Goal: Information Seeking & Learning: Check status

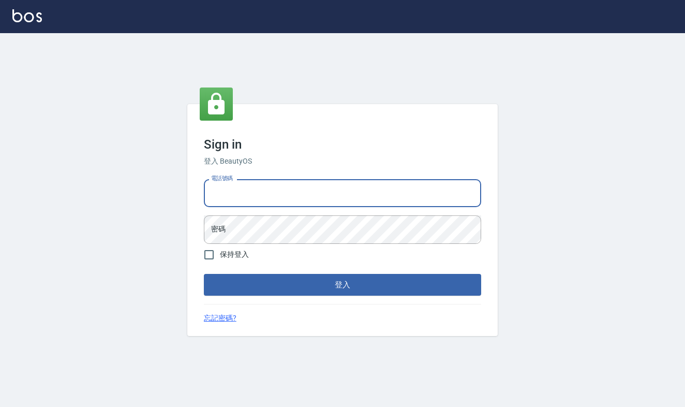
type input "0977019313"
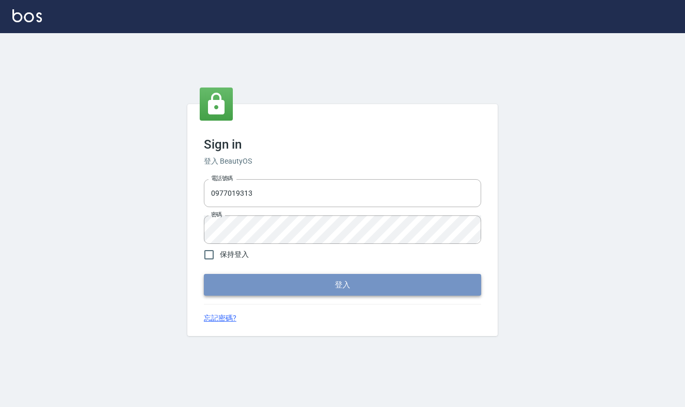
click at [304, 284] on button "登入" at bounding box center [342, 285] width 277 height 22
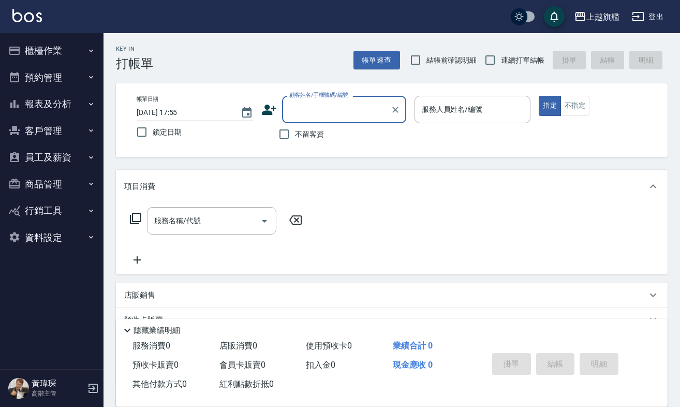
click at [80, 103] on button "報表及分析" at bounding box center [51, 104] width 95 height 27
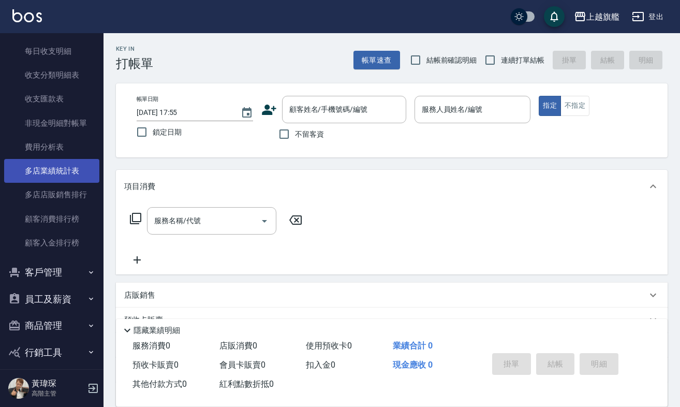
scroll to position [783, 0]
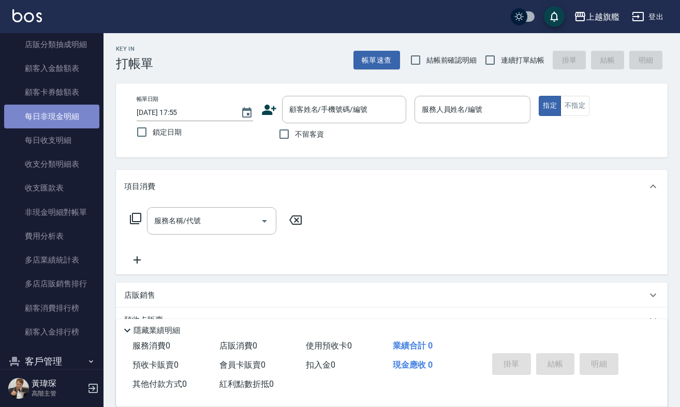
click at [66, 108] on link "每日非現金明細" at bounding box center [51, 117] width 95 height 24
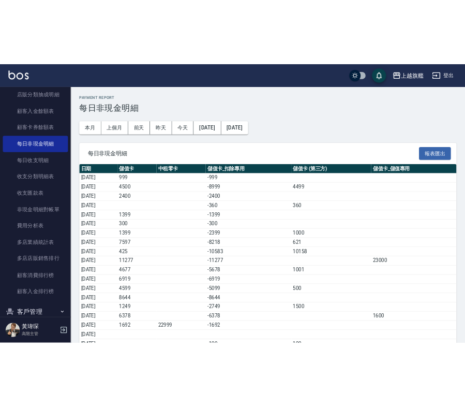
scroll to position [74, 0]
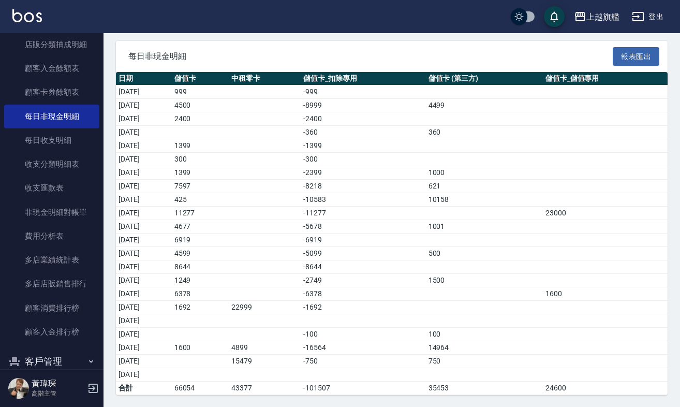
drag, startPoint x: 588, startPoint y: 214, endPoint x: 149, endPoint y: 212, distance: 438.7
click at [149, 212] on tr "[DATE] 11277 -11277 23000" at bounding box center [391, 212] width 551 height 13
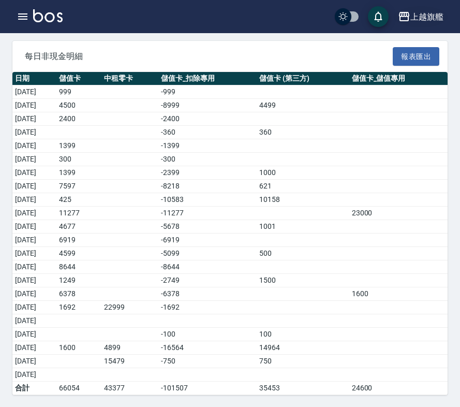
click at [436, 19] on div "上越旗艦" at bounding box center [426, 16] width 33 height 13
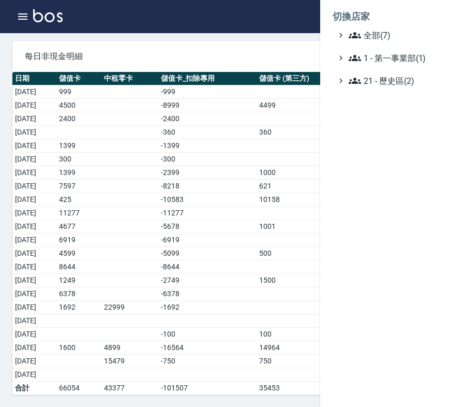
click at [396, 25] on li "切換店家" at bounding box center [393, 16] width 120 height 25
click at [400, 33] on span "全部(7)" at bounding box center [399, 35] width 100 height 12
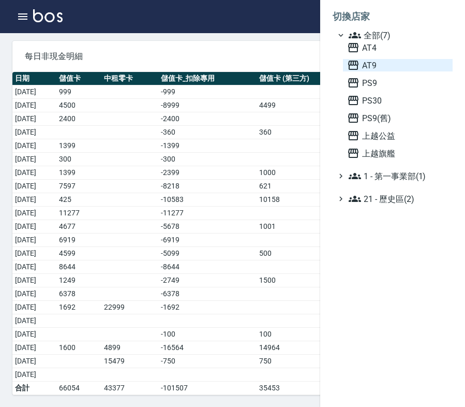
click at [392, 63] on span "AT9" at bounding box center [397, 65] width 101 height 12
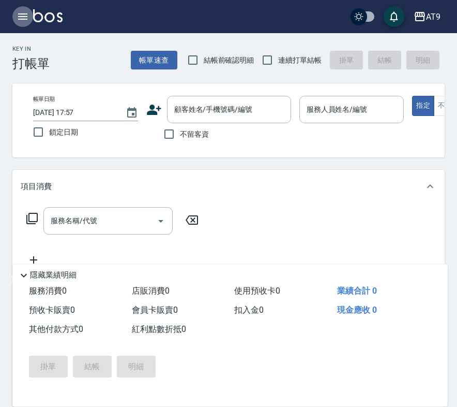
click at [21, 22] on icon "button" at bounding box center [23, 16] width 12 height 12
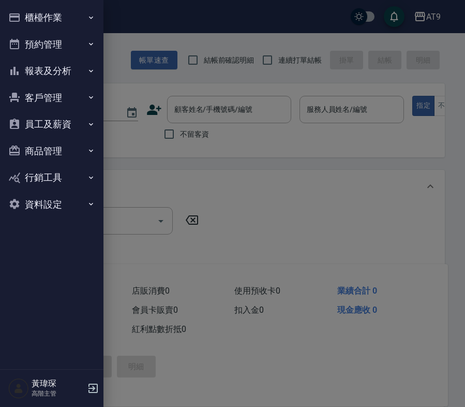
click at [63, 78] on button "報表及分析" at bounding box center [51, 70] width 95 height 27
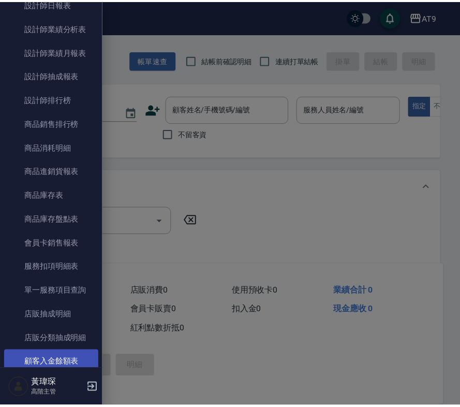
scroll to position [591, 0]
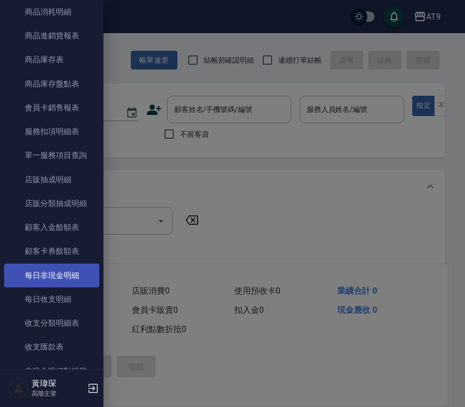
click at [82, 270] on link "每日非現金明細" at bounding box center [51, 275] width 95 height 24
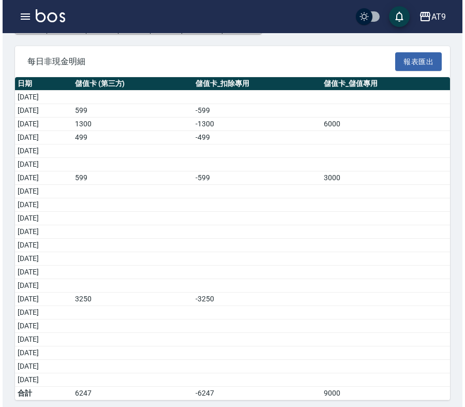
scroll to position [74, 0]
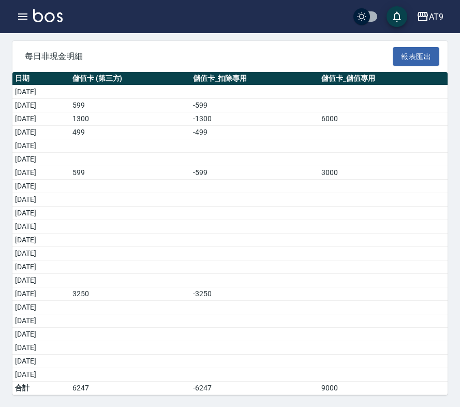
click at [445, 6] on div "AT9 登出" at bounding box center [230, 16] width 460 height 33
click at [427, 19] on icon "button" at bounding box center [422, 16] width 10 height 9
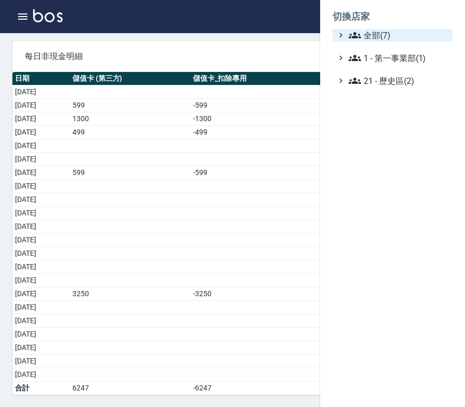
click at [372, 36] on span "全部(7)" at bounding box center [399, 35] width 100 height 12
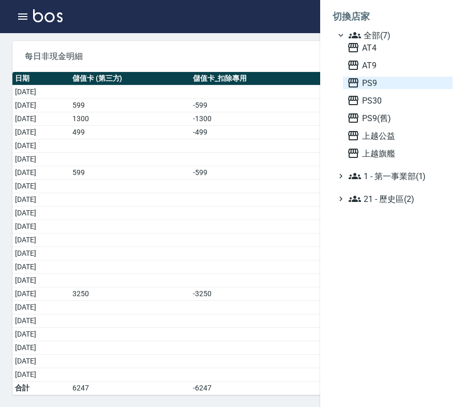
click at [380, 84] on span "PS9" at bounding box center [397, 83] width 101 height 12
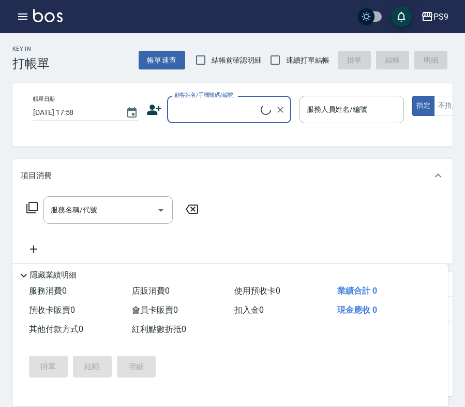
click at [24, 21] on icon "button" at bounding box center [23, 16] width 12 height 12
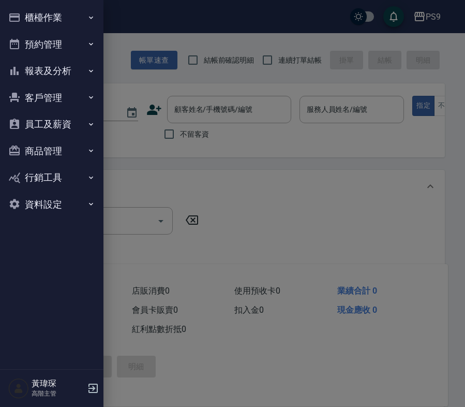
click at [57, 78] on button "報表及分析" at bounding box center [51, 70] width 95 height 27
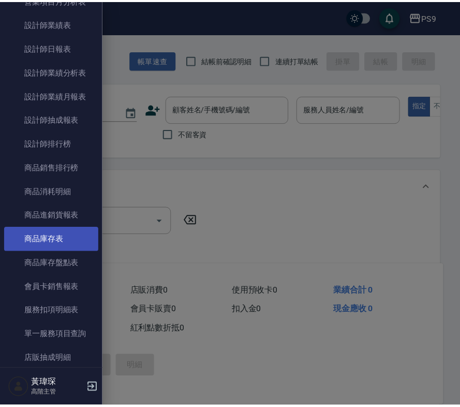
scroll to position [561, 0]
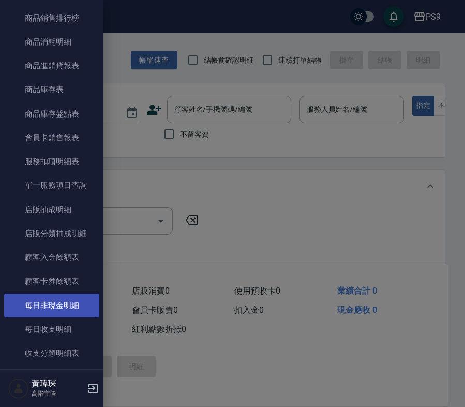
click at [68, 299] on link "每日非現金明細" at bounding box center [51, 305] width 95 height 24
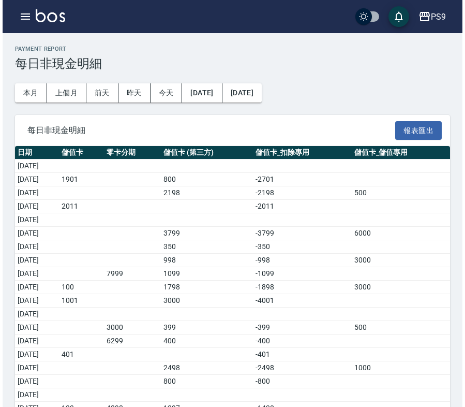
scroll to position [74, 0]
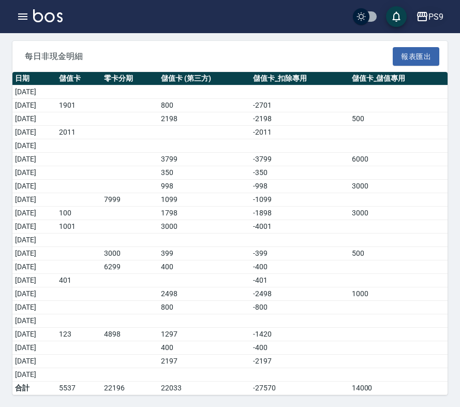
click at [429, 10] on div "PS9" at bounding box center [435, 16] width 15 height 13
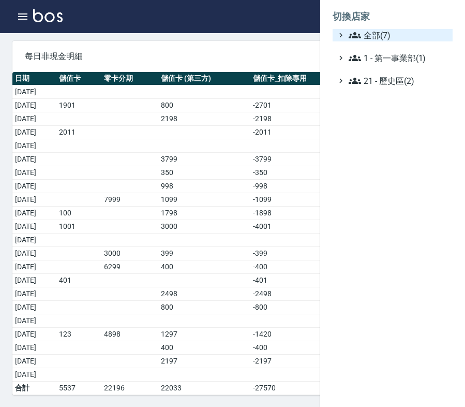
click at [399, 33] on span "全部(7)" at bounding box center [399, 35] width 100 height 12
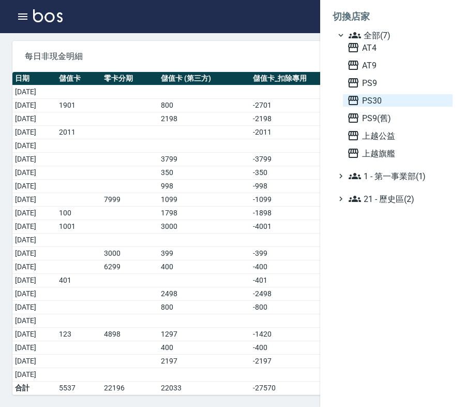
click at [385, 103] on span "PS30" at bounding box center [397, 100] width 101 height 12
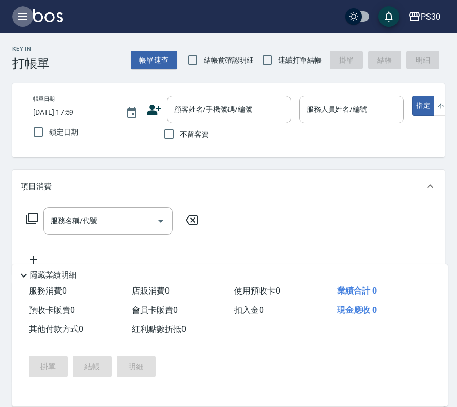
click at [19, 14] on icon "button" at bounding box center [22, 16] width 9 height 6
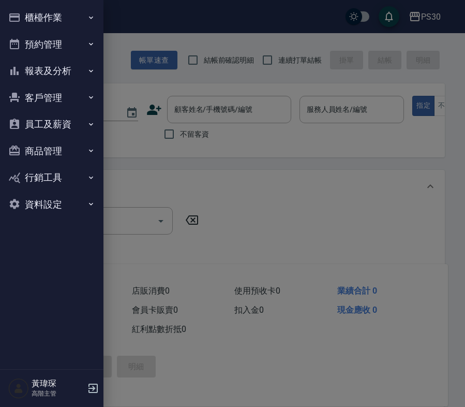
click at [48, 66] on button "報表及分析" at bounding box center [51, 70] width 95 height 27
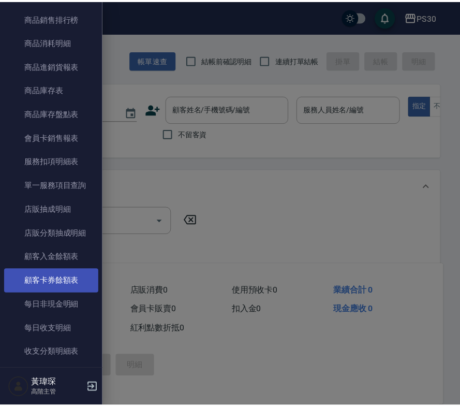
scroll to position [569, 0]
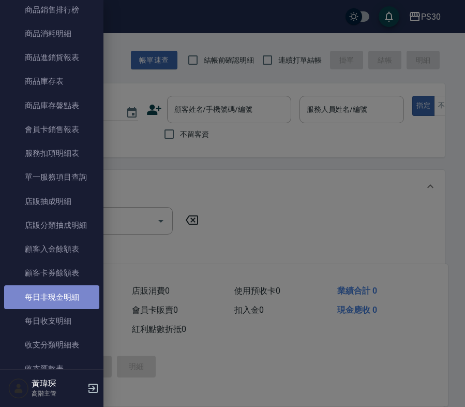
click at [68, 294] on link "每日非現金明細" at bounding box center [51, 297] width 95 height 24
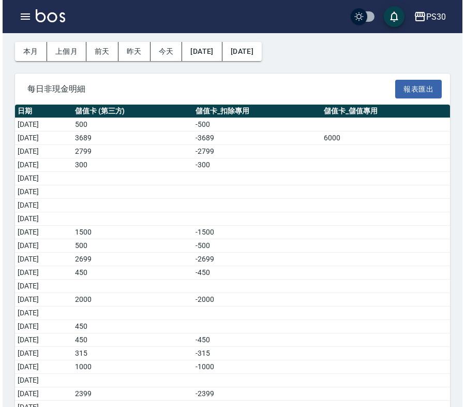
scroll to position [74, 0]
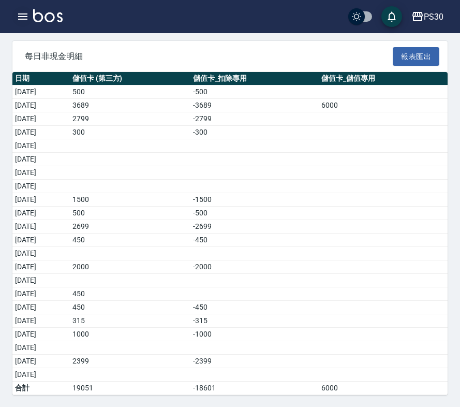
click at [30, 13] on button "button" at bounding box center [22, 16] width 21 height 21
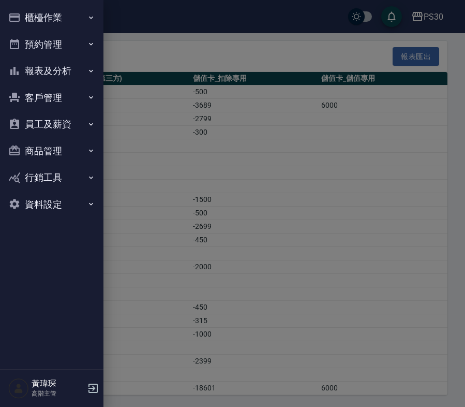
click at [61, 67] on button "報表及分析" at bounding box center [51, 70] width 95 height 27
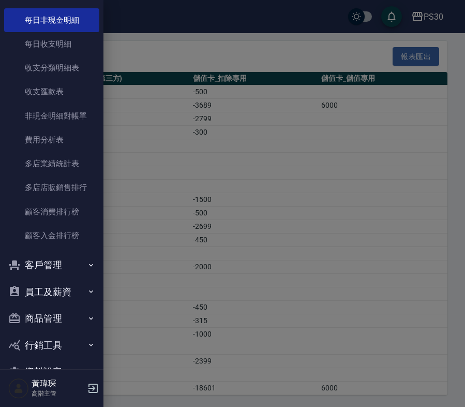
scroll to position [867, 0]
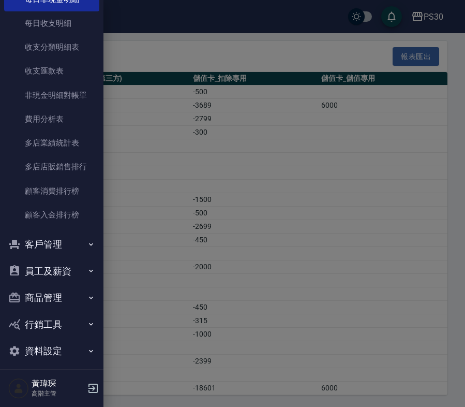
click at [57, 240] on button "客戶管理" at bounding box center [51, 244] width 95 height 27
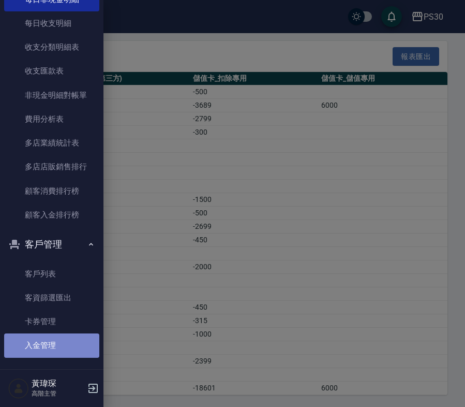
click at [54, 337] on link "入金管理" at bounding box center [51, 345] width 95 height 24
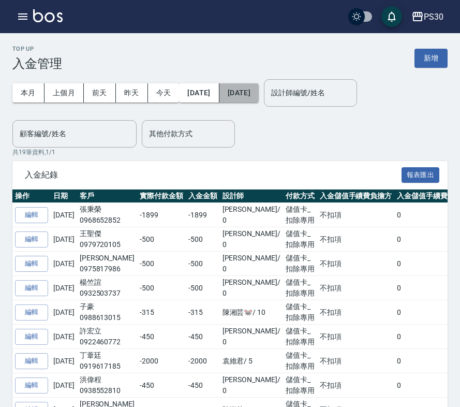
click at [259, 92] on button "[DATE]" at bounding box center [238, 92] width 39 height 19
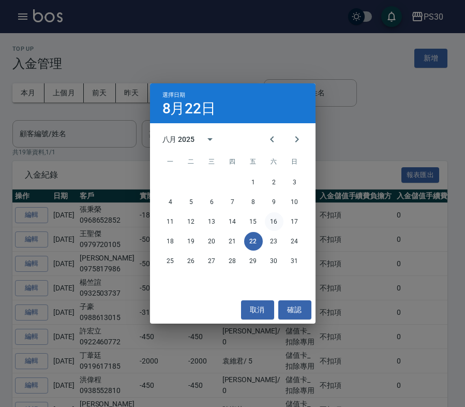
click at [268, 222] on button "16" at bounding box center [274, 221] width 19 height 19
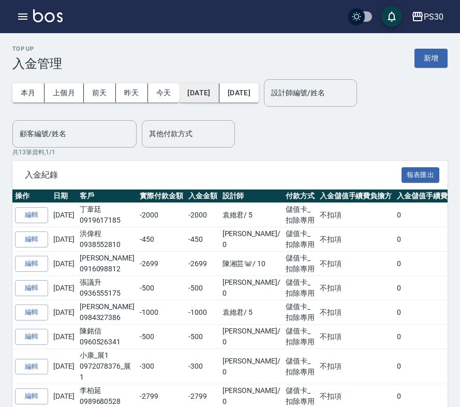
click at [217, 95] on button "[DATE]" at bounding box center [199, 92] width 40 height 19
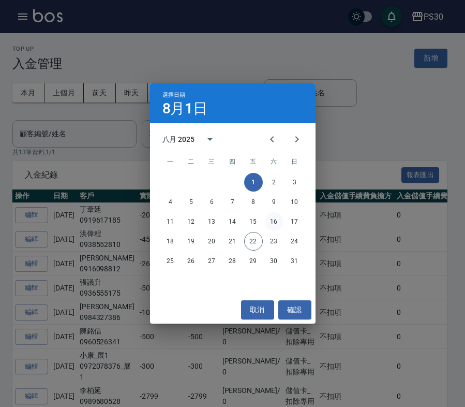
click at [270, 222] on button "16" at bounding box center [274, 221] width 19 height 19
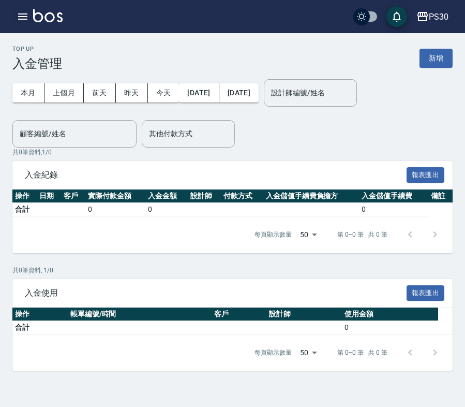
click at [25, 23] on button "button" at bounding box center [22, 16] width 21 height 21
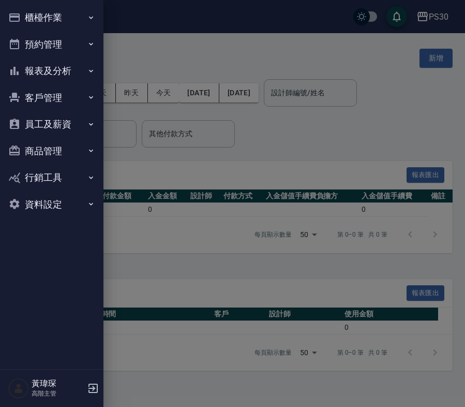
click at [54, 69] on button "報表及分析" at bounding box center [51, 70] width 95 height 27
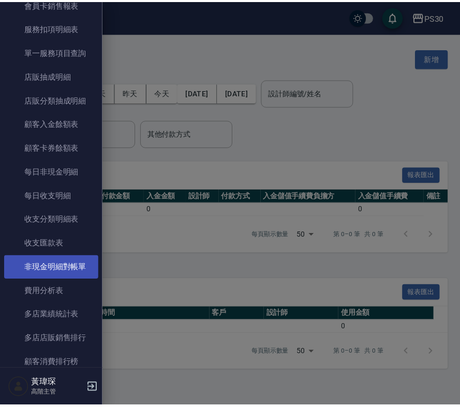
scroll to position [769, 0]
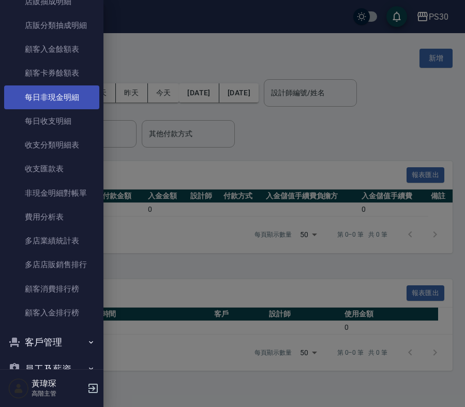
click at [60, 94] on link "每日非現金明細" at bounding box center [51, 97] width 95 height 24
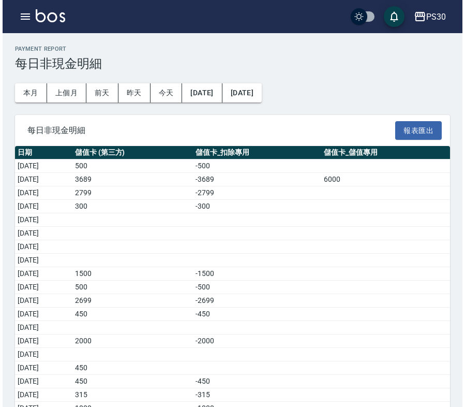
scroll to position [74, 0]
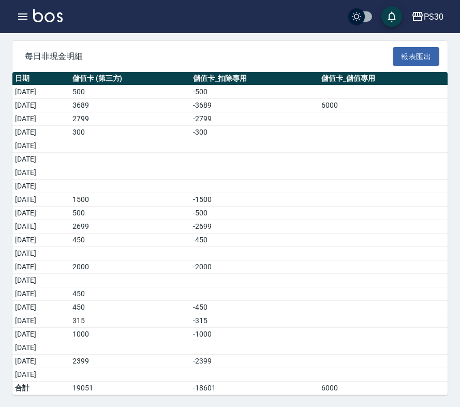
drag, startPoint x: 96, startPoint y: 291, endPoint x: 119, endPoint y: 291, distance: 22.8
click at [119, 291] on tr "2025/08/16 450" at bounding box center [229, 293] width 435 height 13
click at [436, 16] on div "PS30" at bounding box center [434, 16] width 20 height 13
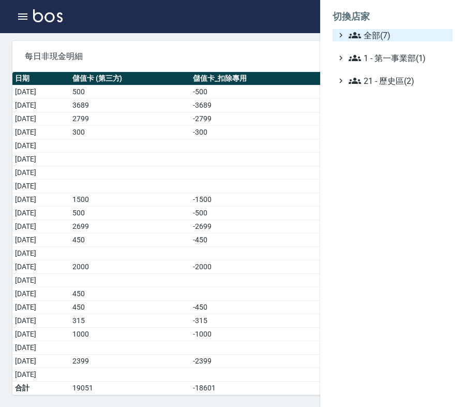
click at [386, 29] on span "全部(7)" at bounding box center [399, 35] width 100 height 12
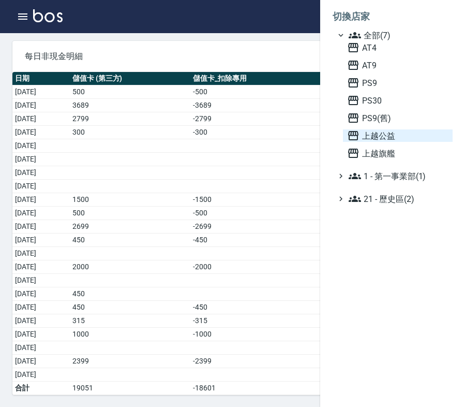
click at [397, 133] on span "上越公益" at bounding box center [397, 135] width 101 height 12
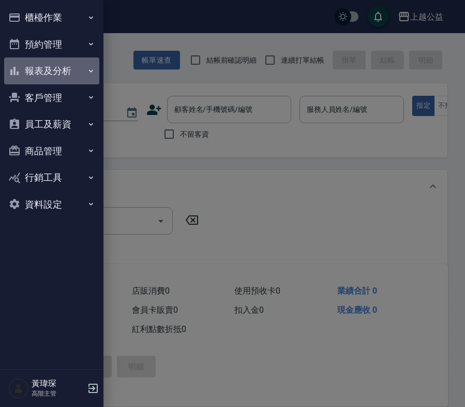
click at [54, 70] on button "報表及分析" at bounding box center [51, 70] width 95 height 27
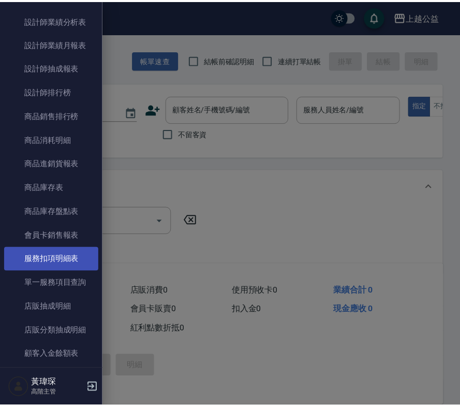
scroll to position [600, 0]
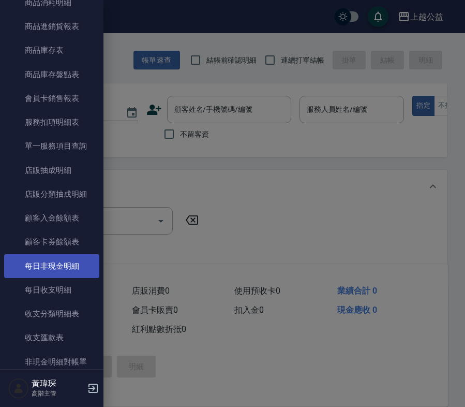
click at [70, 263] on link "每日非現金明細" at bounding box center [51, 266] width 95 height 24
